Goal: Task Accomplishment & Management: Manage account settings

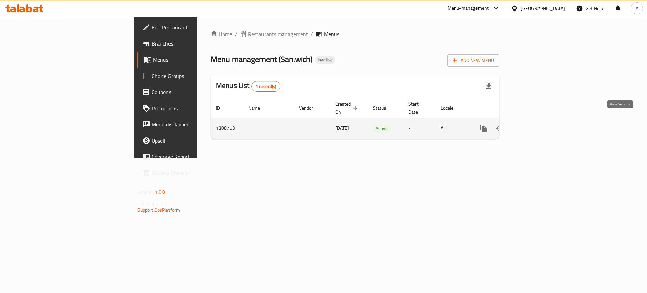
click at [536, 124] on icon "enhanced table" at bounding box center [532, 128] width 8 height 8
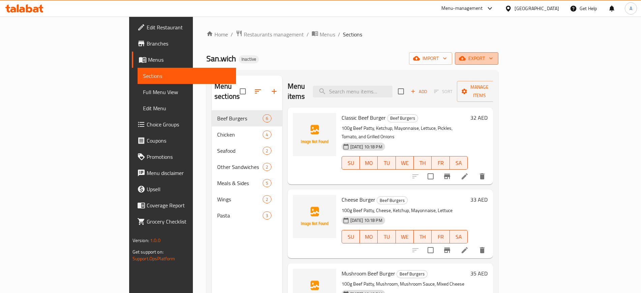
click at [492, 59] on icon "button" at bounding box center [490, 59] width 3 height 2
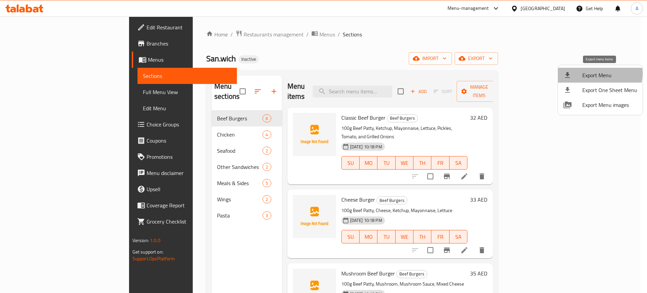
click at [598, 73] on span "Export Menu" at bounding box center [609, 75] width 55 height 8
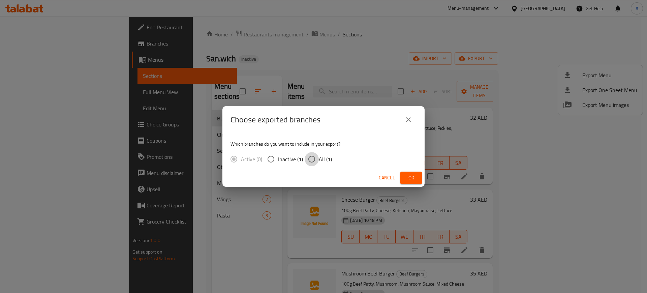
click at [309, 161] on input "All (1)" at bounding box center [312, 159] width 14 height 14
radio input "true"
click at [413, 181] on span "Ok" at bounding box center [411, 178] width 11 height 8
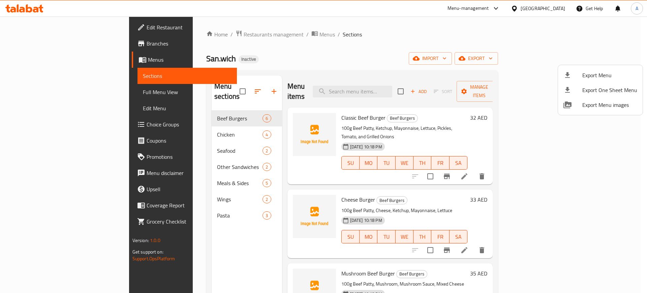
click at [42, 24] on div at bounding box center [323, 146] width 647 height 293
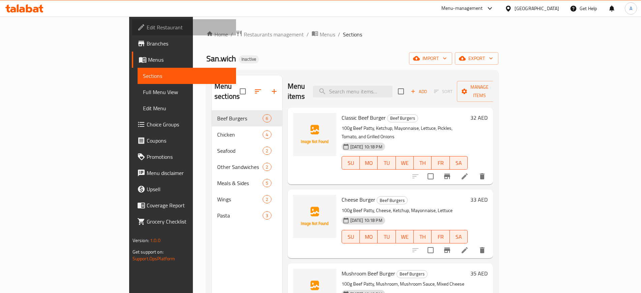
click at [147, 24] on span "Edit Restaurant" at bounding box center [189, 27] width 84 height 8
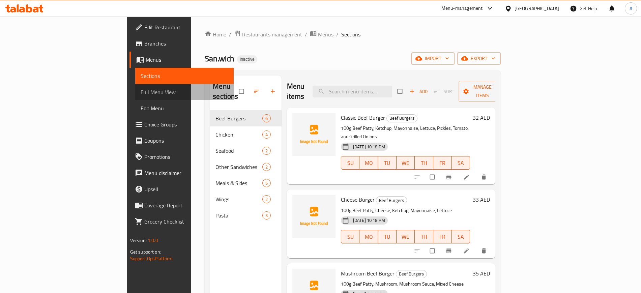
click at [141, 93] on span "Full Menu View" at bounding box center [185, 92] width 88 height 8
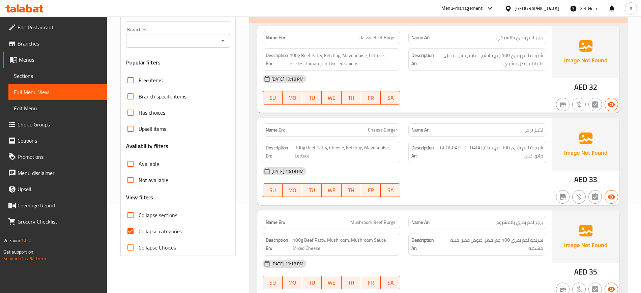
scroll to position [90, 0]
click at [131, 229] on input "Collapse categories" at bounding box center [130, 231] width 16 height 16
checkbox input "false"
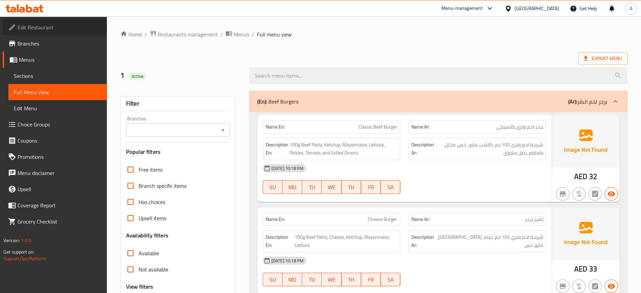
click at [29, 24] on span "Edit Restaurant" at bounding box center [60, 27] width 84 height 8
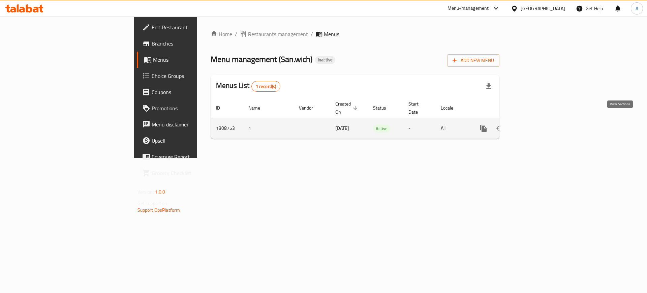
click at [540, 120] on link "enhanced table" at bounding box center [532, 128] width 16 height 16
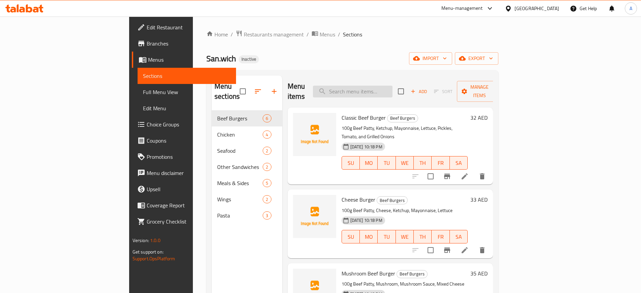
paste input "Moarella"
click at [392, 88] on input "Moarella" at bounding box center [353, 92] width 80 height 12
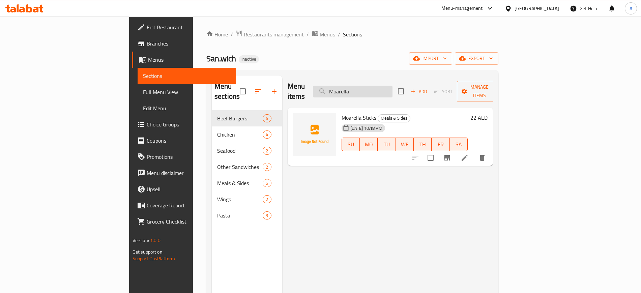
type input "Moarella"
click at [468, 154] on icon at bounding box center [464, 158] width 8 height 8
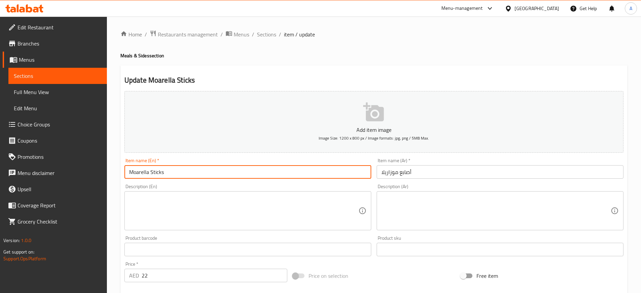
click at [135, 171] on input "Moarella Sticks" at bounding box center [247, 171] width 247 height 13
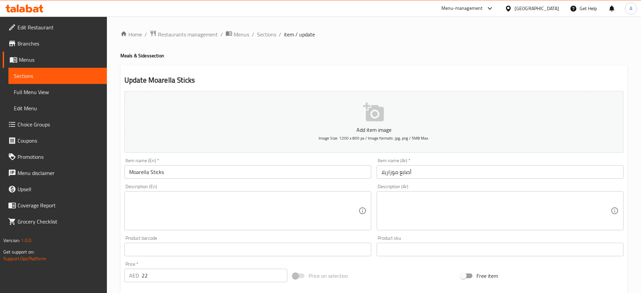
drag, startPoint x: 135, startPoint y: 171, endPoint x: 132, endPoint y: 181, distance: 10.1
click at [132, 181] on div "Item name (En)   * Moarella Sticks Item name (En) *" at bounding box center [248, 168] width 252 height 26
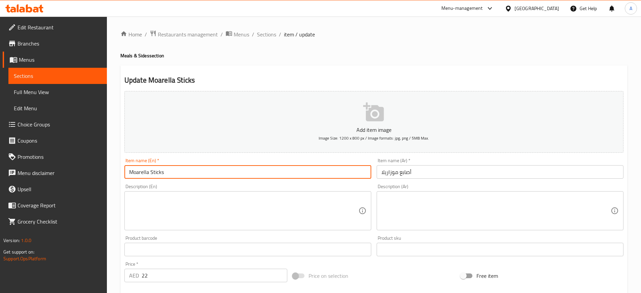
click at [134, 173] on input "Moarella Sticks" at bounding box center [247, 171] width 247 height 13
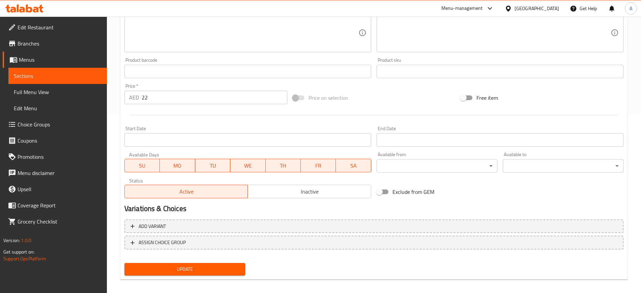
scroll to position [183, 0]
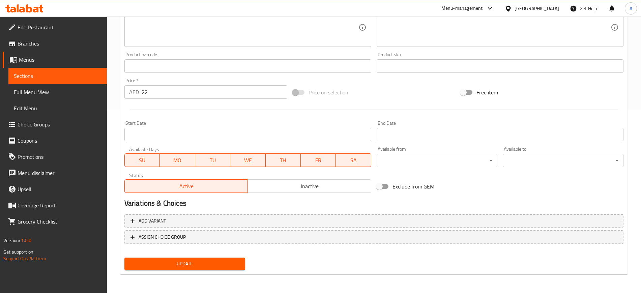
type input "Mozarella Sticks"
click at [187, 261] on span "Update" at bounding box center [185, 263] width 110 height 8
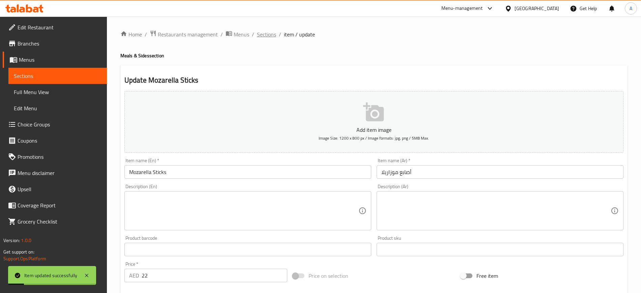
click at [266, 36] on span "Sections" at bounding box center [266, 34] width 19 height 8
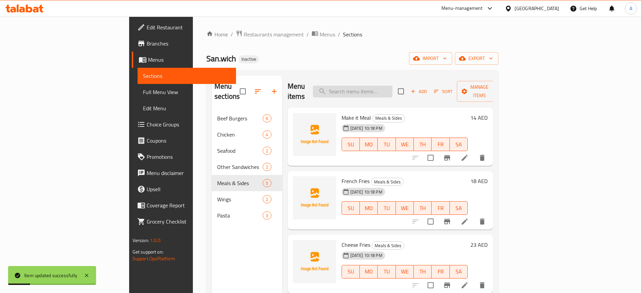
paste input "Bonless"
click at [392, 86] on input "Bonless" at bounding box center [353, 92] width 80 height 12
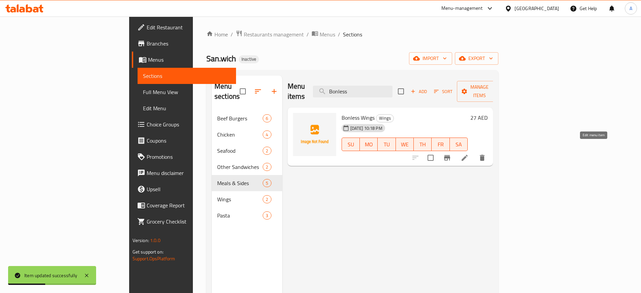
type input "Bonless"
click at [468, 154] on icon at bounding box center [464, 158] width 8 height 8
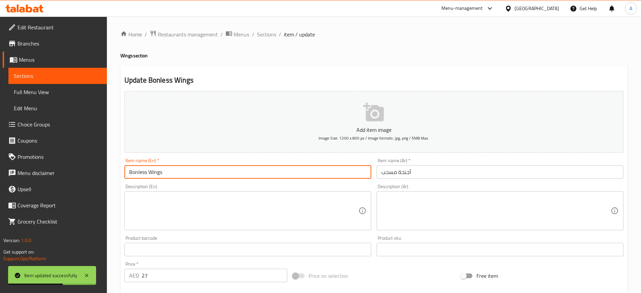
click at [161, 169] on input "Bonless Wings" at bounding box center [247, 171] width 247 height 13
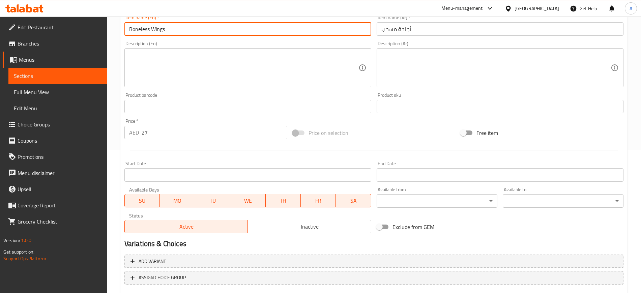
scroll to position [183, 0]
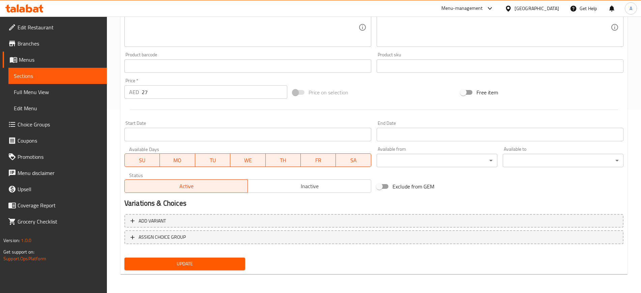
type input "Boneless Wings"
click at [189, 265] on span "Update" at bounding box center [185, 263] width 110 height 8
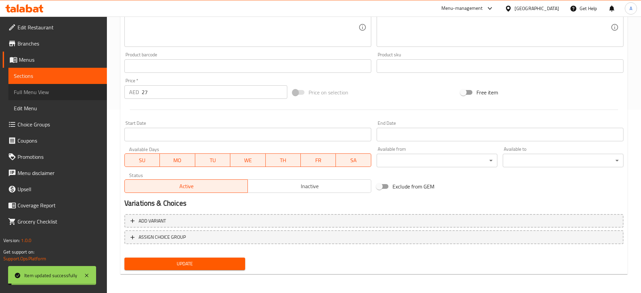
click at [39, 92] on span "Full Menu View" at bounding box center [58, 92] width 88 height 8
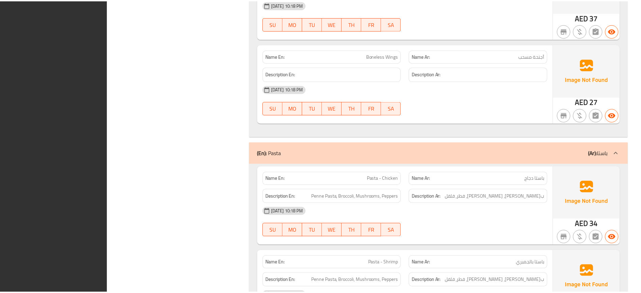
scroll to position [2174, 0]
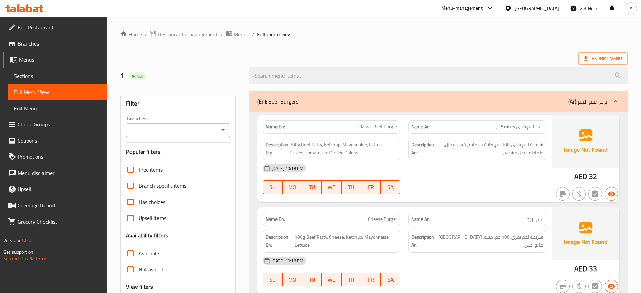
click at [175, 34] on span "Restaurants management" at bounding box center [188, 34] width 60 height 8
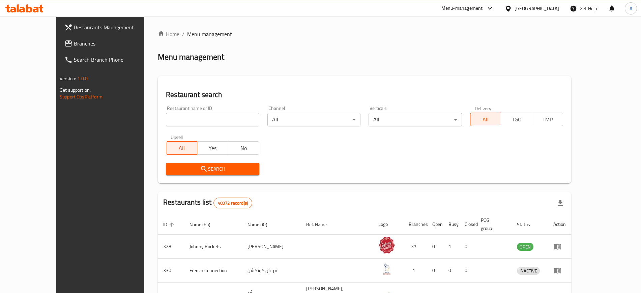
click at [523, 13] on div "[GEOGRAPHIC_DATA]" at bounding box center [531, 8] width 65 height 16
click at [518, 10] on div "[GEOGRAPHIC_DATA]" at bounding box center [536, 8] width 44 height 7
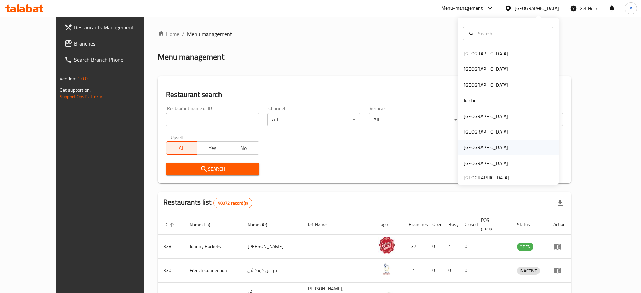
click at [467, 144] on div "Qatar" at bounding box center [485, 147] width 44 height 7
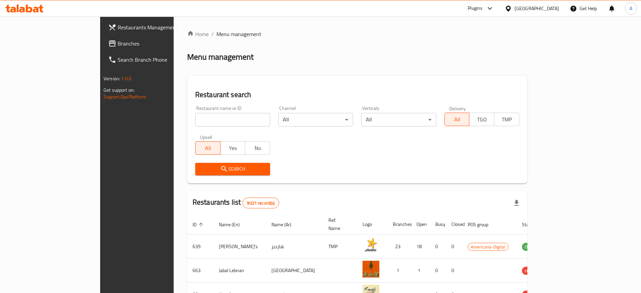
click at [208, 123] on div "Home / Menu management Menu management Restaurant search Restaurant name or ID …" at bounding box center [357, 252] width 340 height 445
paste input "974 express"
click at [208, 123] on input "974 express" at bounding box center [232, 119] width 75 height 13
type input "974 express"
click button "Search" at bounding box center [232, 169] width 75 height 12
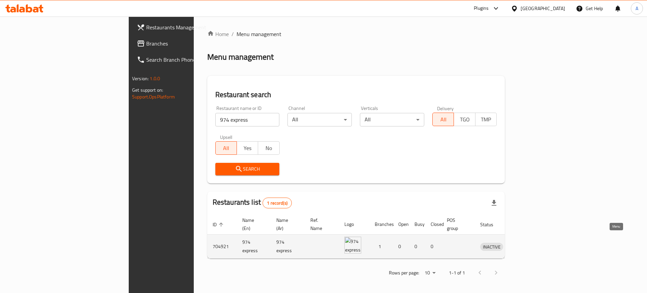
click at [524, 244] on icon "enhanced table" at bounding box center [520, 247] width 7 height 6
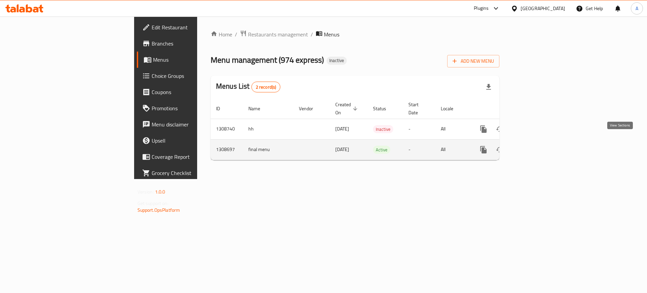
click at [536, 146] on icon "enhanced table" at bounding box center [532, 150] width 8 height 8
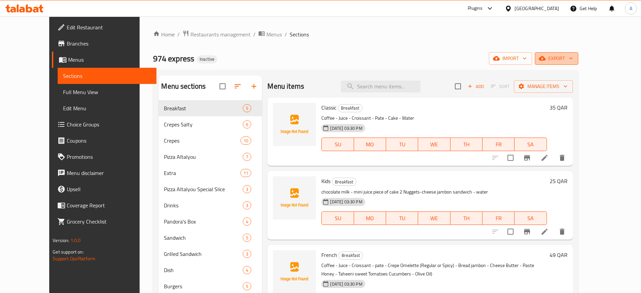
click at [578, 55] on button "export" at bounding box center [555, 58] width 43 height 12
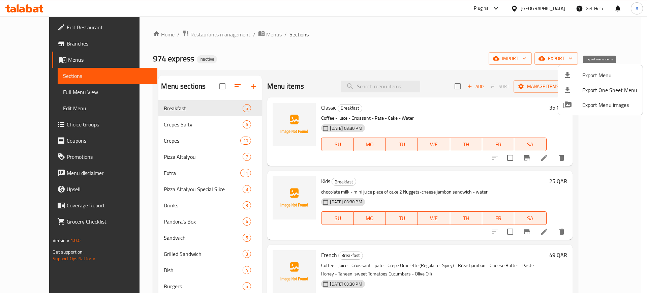
click at [594, 73] on span "Export Menu" at bounding box center [609, 75] width 55 height 8
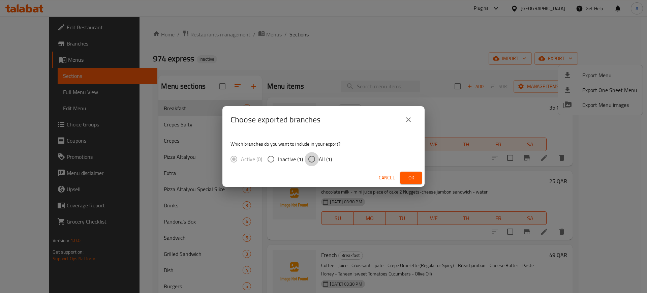
click at [312, 157] on input "All (1)" at bounding box center [312, 159] width 14 height 14
radio input "true"
click at [409, 178] on span "Ok" at bounding box center [411, 178] width 11 height 8
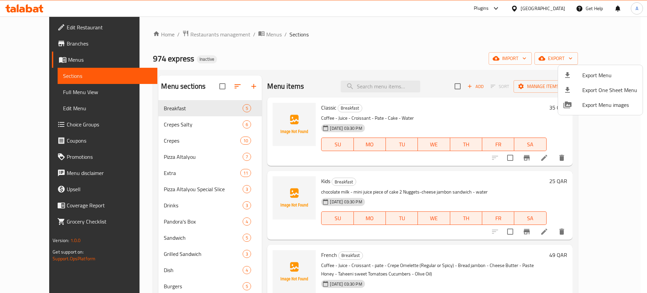
click at [33, 29] on div at bounding box center [323, 146] width 647 height 293
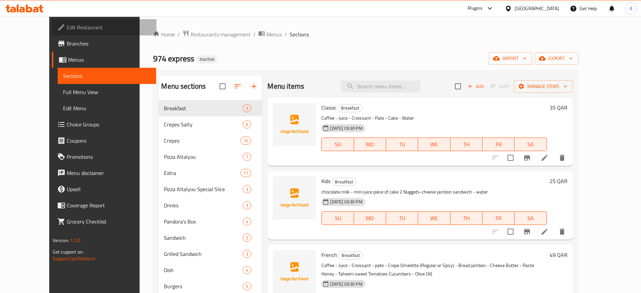
click at [67, 29] on span "Edit Restaurant" at bounding box center [109, 27] width 84 height 8
